Goal: Information Seeking & Learning: Learn about a topic

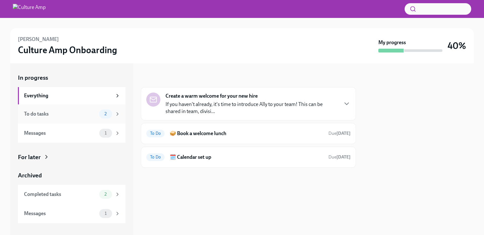
click at [53, 114] on div "To do tasks" at bounding box center [60, 114] width 73 height 7
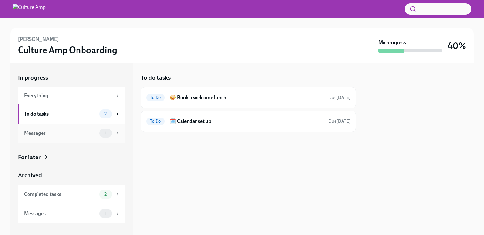
click at [45, 138] on div "Messages 1" at bounding box center [72, 133] width 108 height 19
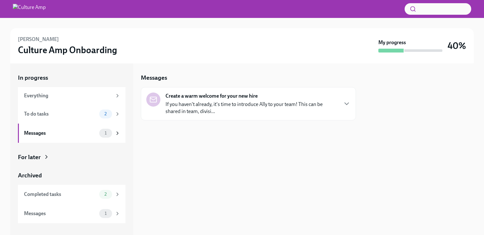
click at [205, 112] on p "If you haven't already, it's time to introduce Ally to your team! This can be s…" at bounding box center [252, 108] width 172 height 14
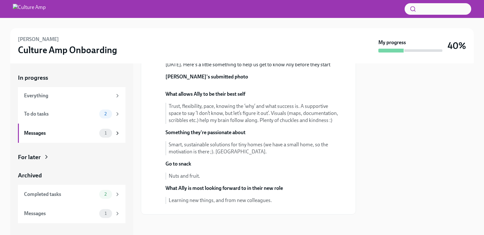
scroll to position [151, 0]
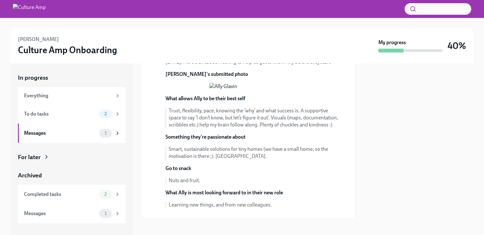
click at [247, 90] on button "Zoom image" at bounding box center [253, 86] width 87 height 7
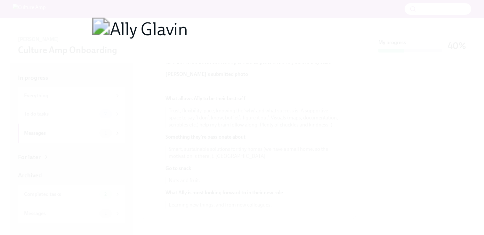
click at [247, 124] on button "Unzoom image" at bounding box center [242, 117] width 484 height 235
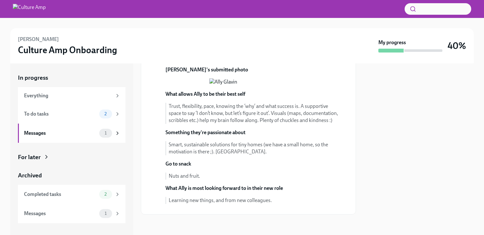
scroll to position [213, 0]
click at [169, 123] on p "Trust, flexibility, pace, knowing the ‘why’ and what success is. A supportive s…" at bounding box center [255, 113] width 172 height 21
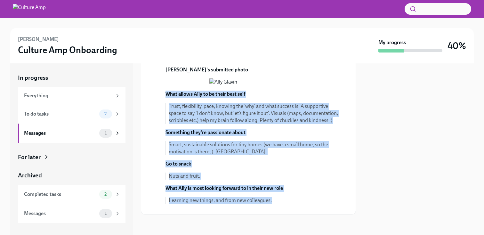
drag, startPoint x: 166, startPoint y: 94, endPoint x: 290, endPoint y: 200, distance: 163.1
click at [290, 200] on div "What allows Ally to be their best self Trust, flexibility, pace, knowing the ‘w…" at bounding box center [253, 150] width 175 height 119
copy div "What allows Ally to be their best self Trust, flexibility, pace, knowing the ‘w…"
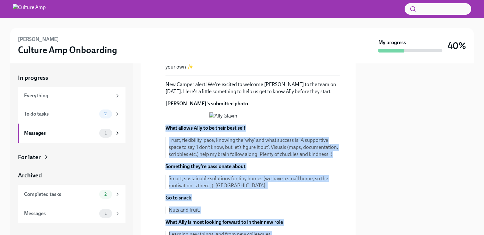
scroll to position [121, 0]
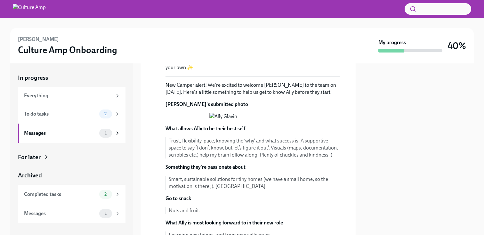
click at [195, 90] on p "New Camper alert! We're excited to welcome [PERSON_NAME] to the team on [DATE].…" at bounding box center [253, 89] width 175 height 14
drag, startPoint x: 198, startPoint y: 90, endPoint x: 201, endPoint y: 99, distance: 9.9
click at [201, 96] on p "New Camper alert! We're excited to welcome [PERSON_NAME] to the team on [DATE].…" at bounding box center [253, 89] width 175 height 14
copy p "ere's a little something to help us get to know Ally before they start"
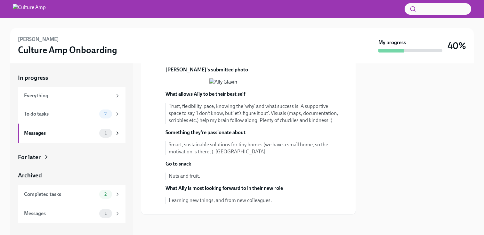
scroll to position [210, 0]
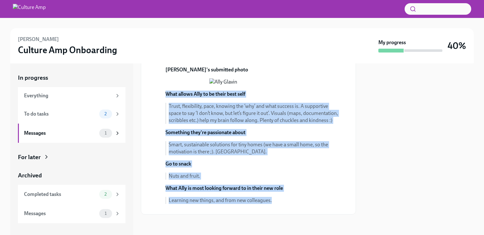
drag, startPoint x: 165, startPoint y: 96, endPoint x: 277, endPoint y: 205, distance: 155.9
click at [277, 205] on div "[DATE] If you haven't already, it's time to introduce Ally to your team! This c…" at bounding box center [248, 82] width 204 height 256
copy div "What allows Ally to be their best self Trust, flexibility, pace, knowing the ‘w…"
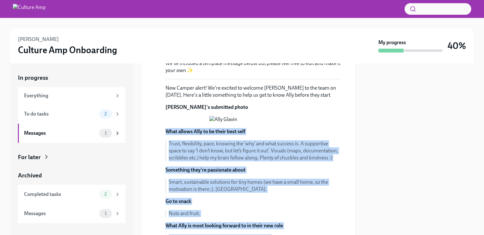
click at [242, 123] on button "Zoom image" at bounding box center [253, 119] width 87 height 7
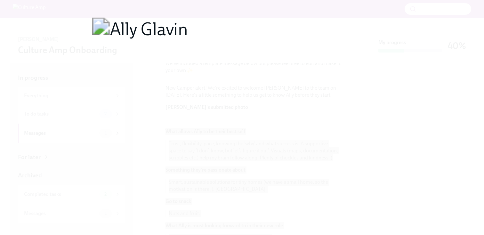
drag, startPoint x: 242, startPoint y: 139, endPoint x: 173, endPoint y: 234, distance: 116.7
click button "Unzoom image" at bounding box center [242, 117] width 484 height 235
